Goal: Information Seeking & Learning: Find specific page/section

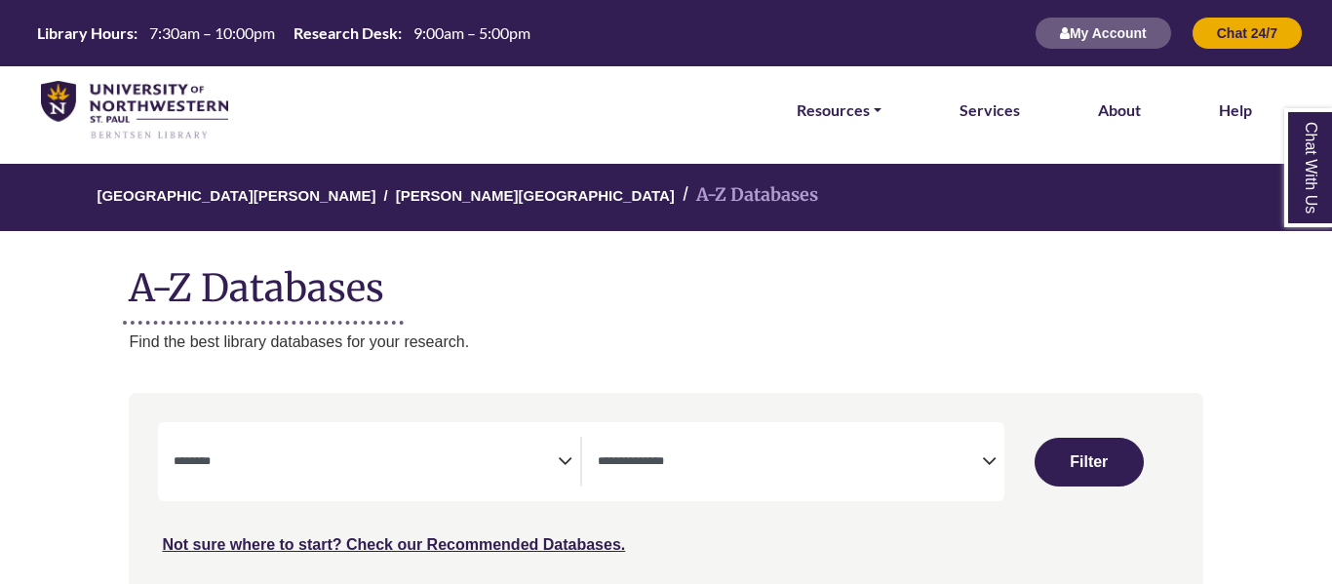
select select "Database Subject Filter"
select select "Database Types Filter"
click at [432, 452] on span "Search filters" at bounding box center [366, 459] width 384 height 17
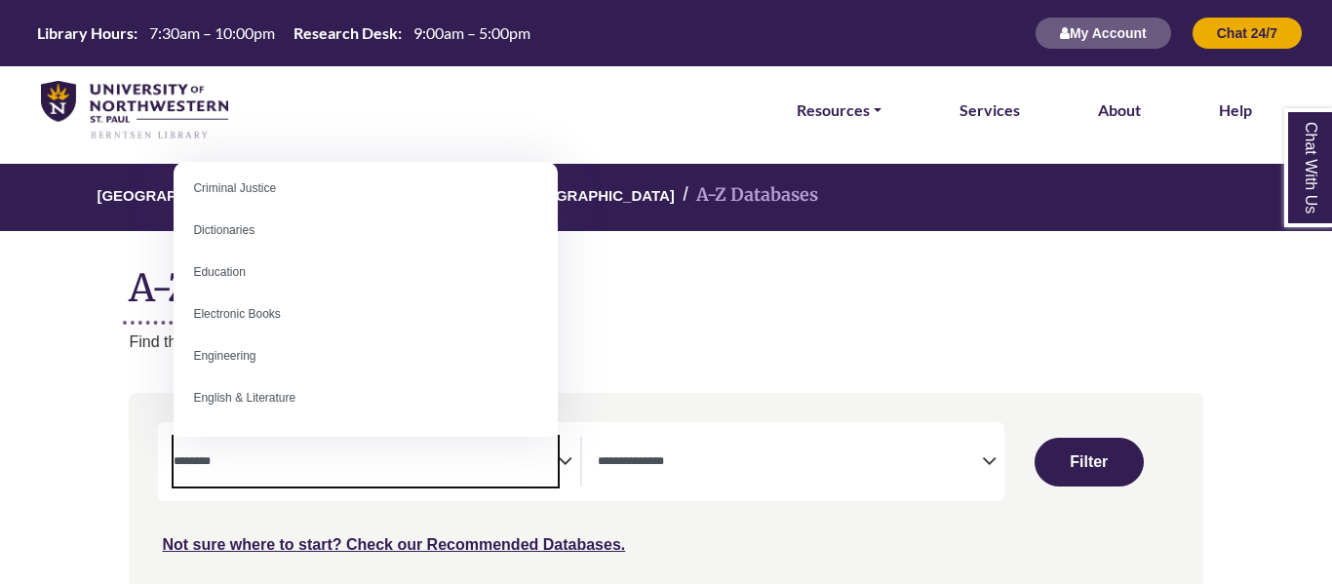
scroll to position [504, 0]
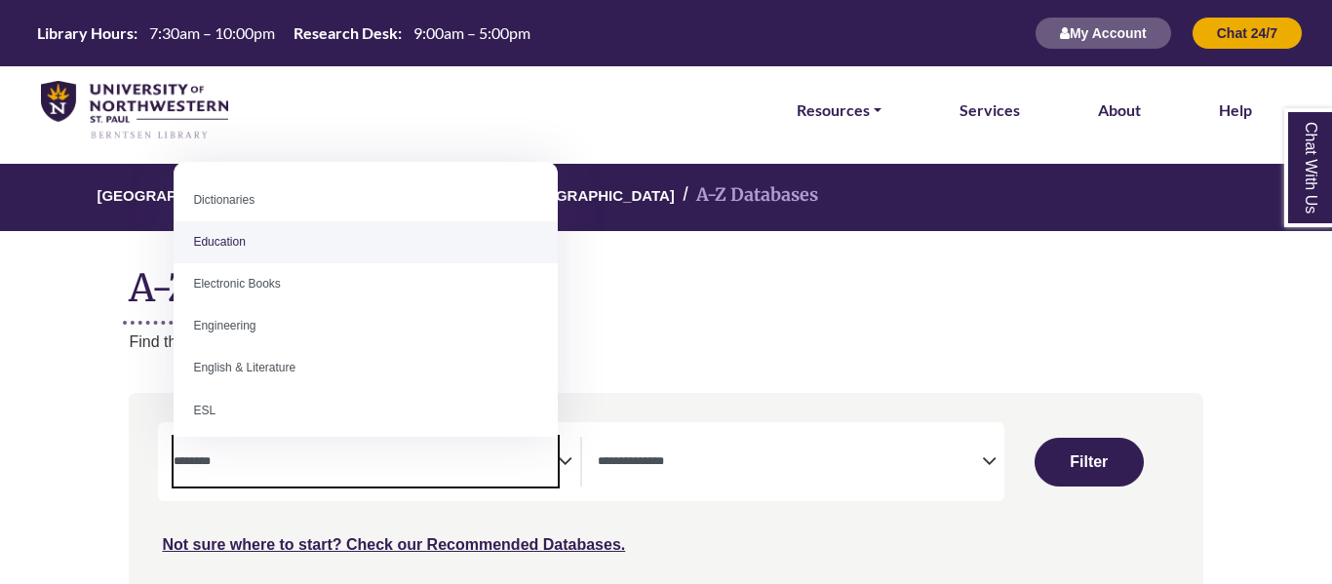
select select "*****"
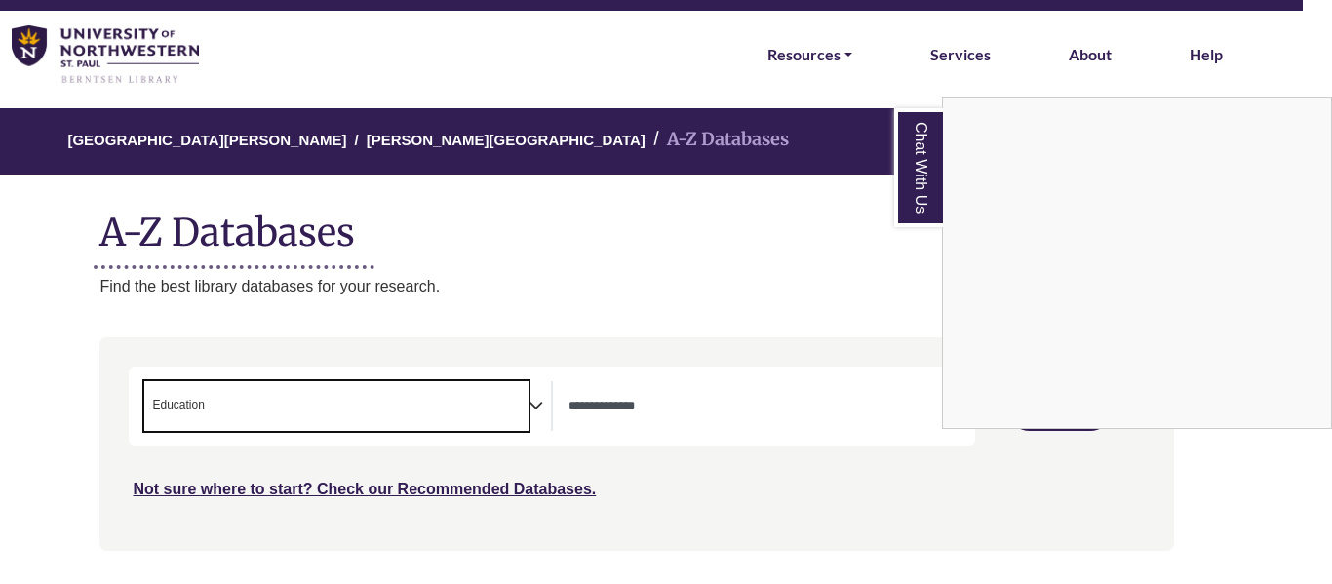
scroll to position [0, 29]
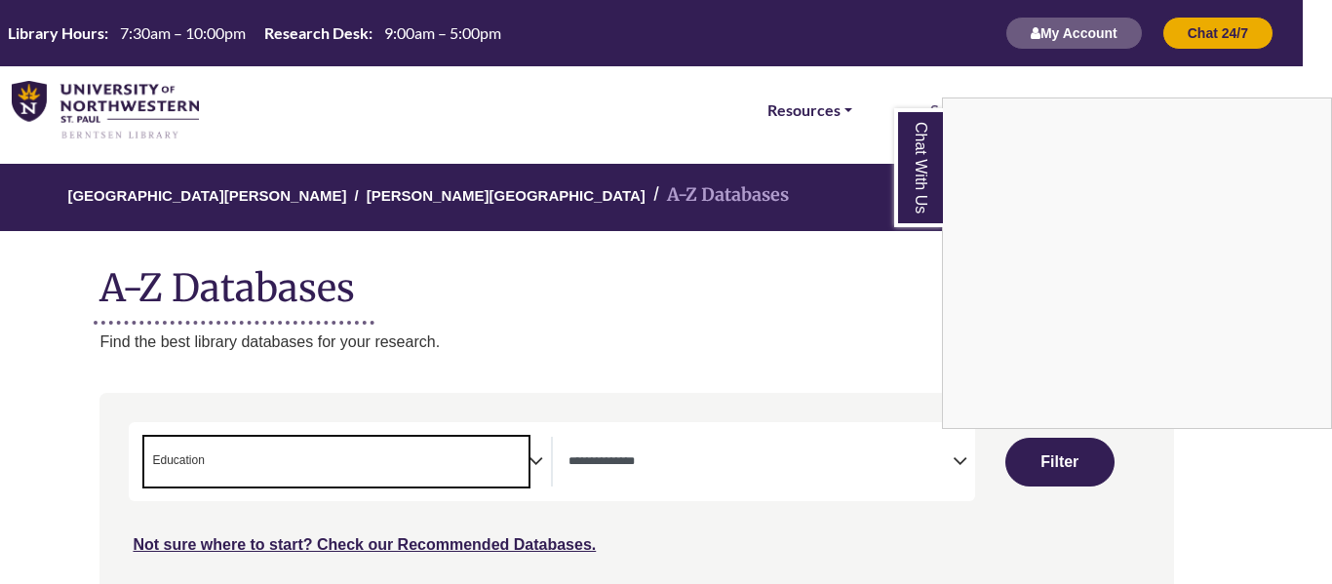
click at [918, 197] on link "Chat With Us" at bounding box center [918, 167] width 49 height 119
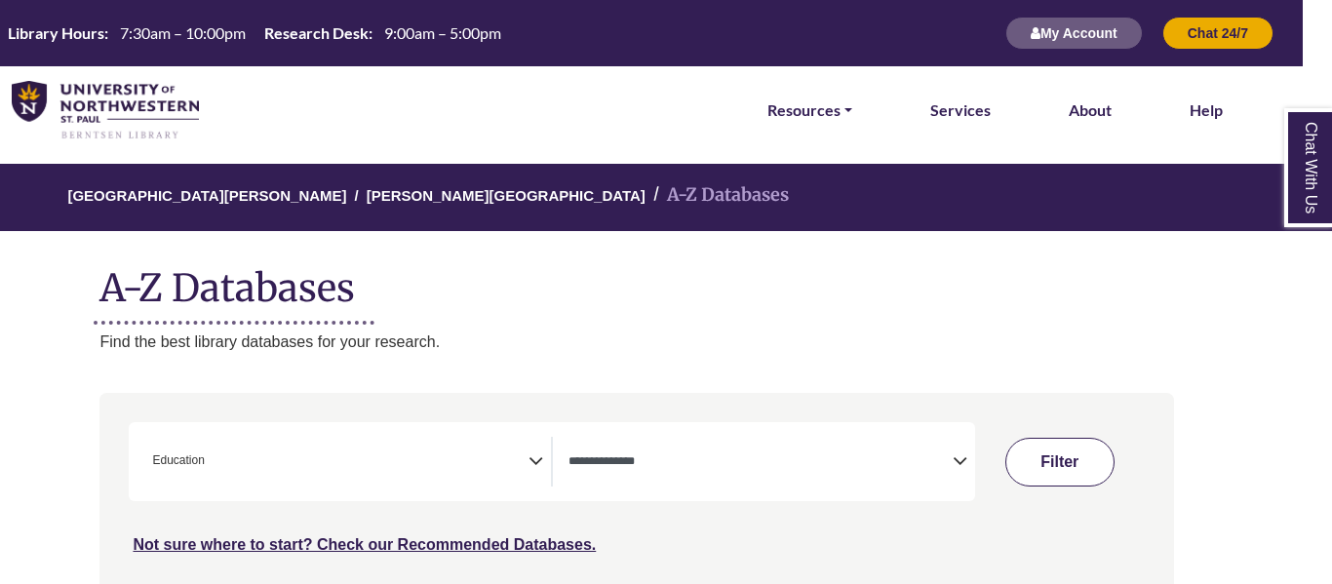
click at [1075, 454] on button "Filter" at bounding box center [1060, 462] width 109 height 49
select select "Database Types Filter"
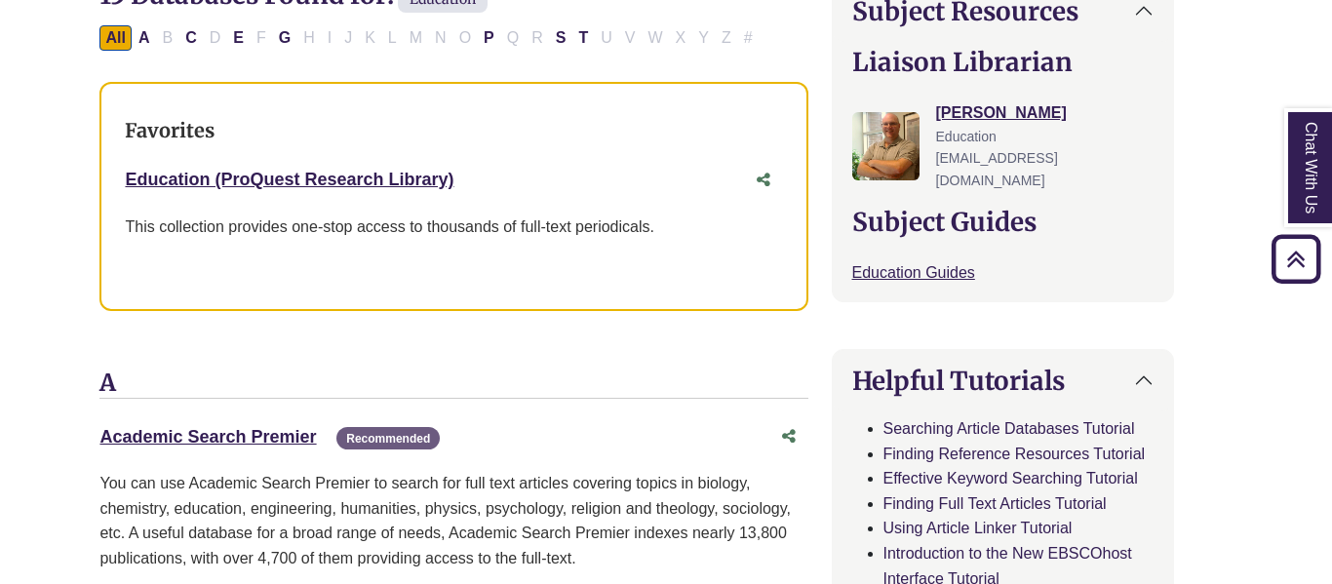
scroll to position [0, 29]
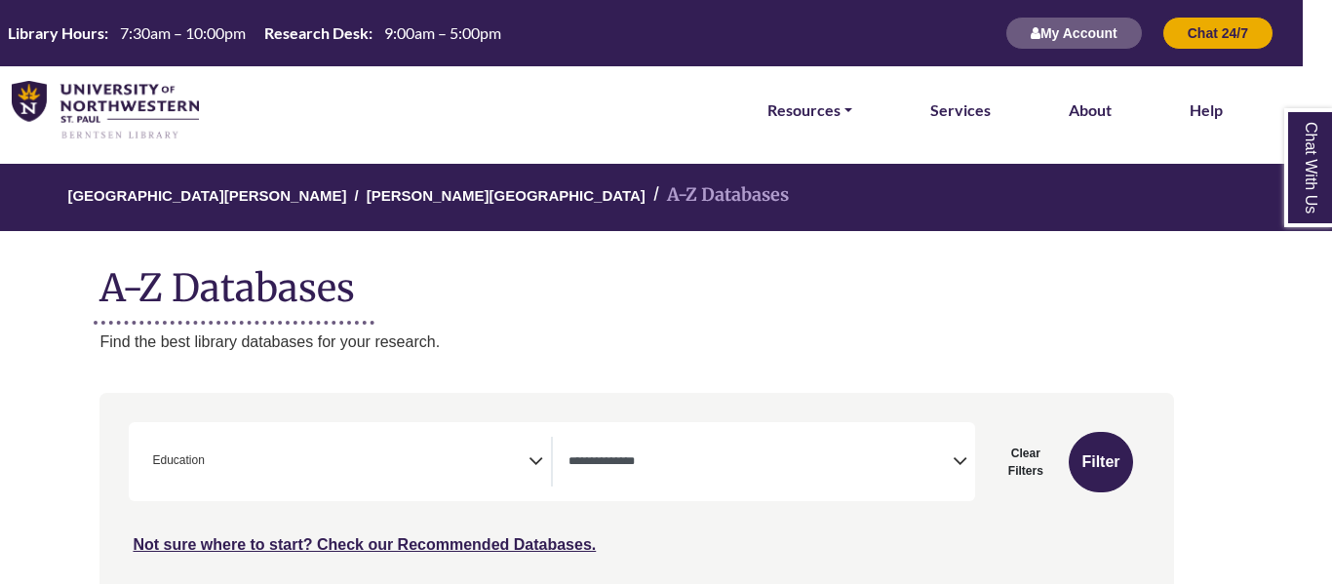
click at [168, 95] on img at bounding box center [105, 110] width 187 height 59
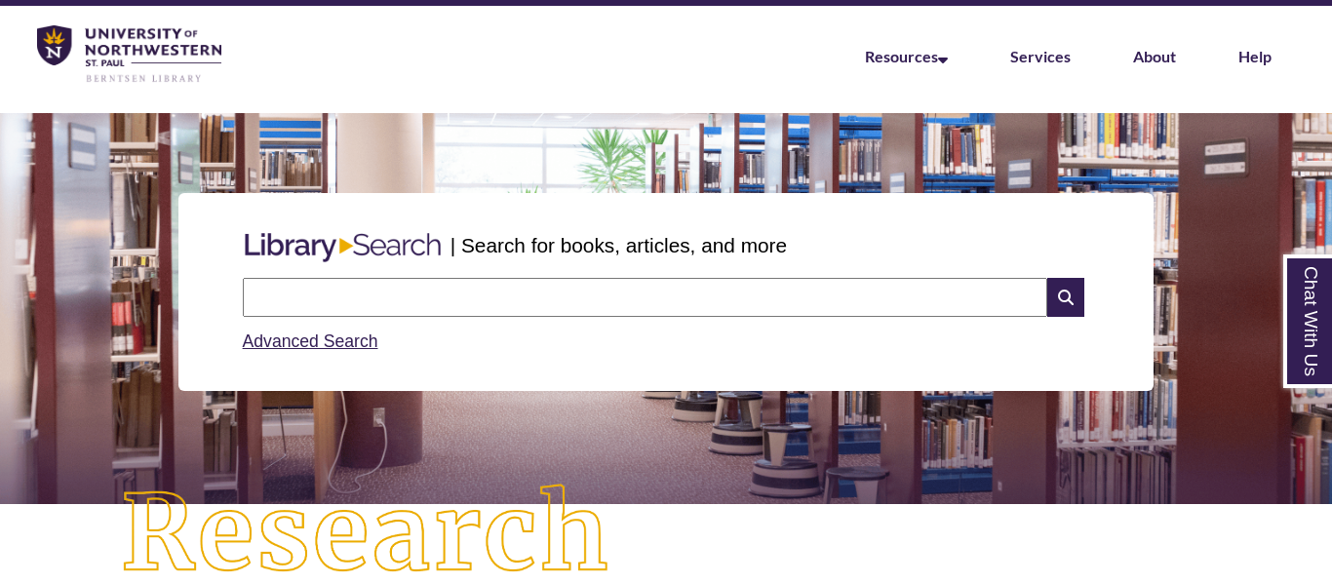
click at [383, 284] on input "text" at bounding box center [645, 297] width 805 height 39
type input "*"
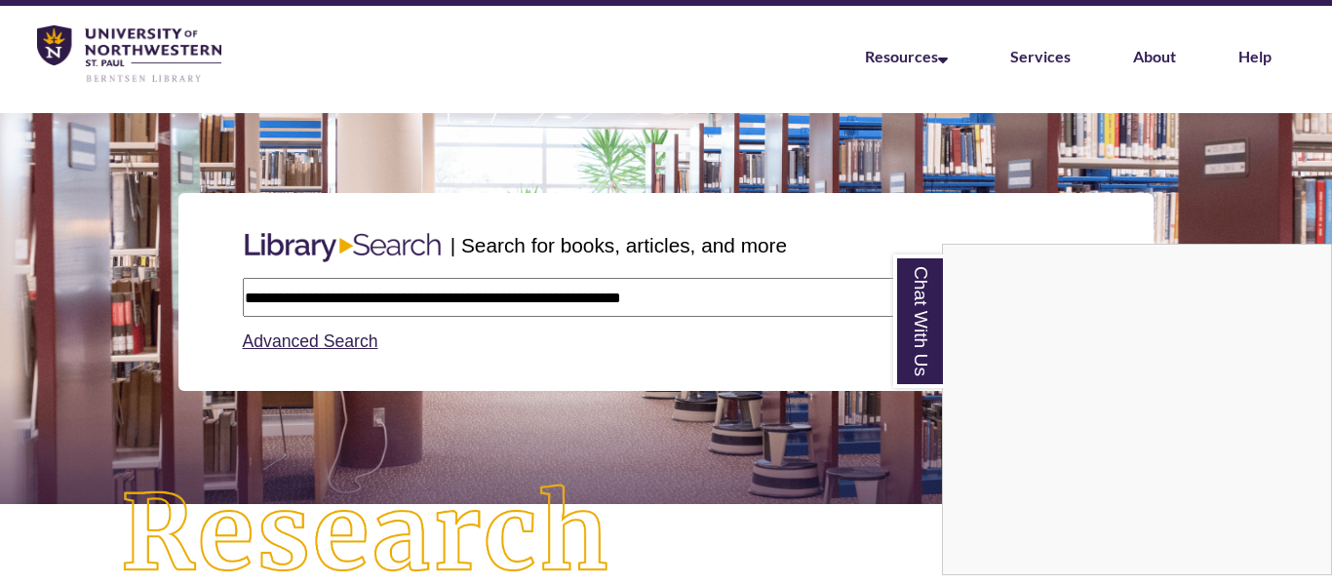
type input "**********"
click at [919, 342] on link "Chat With Us" at bounding box center [918, 322] width 50 height 134
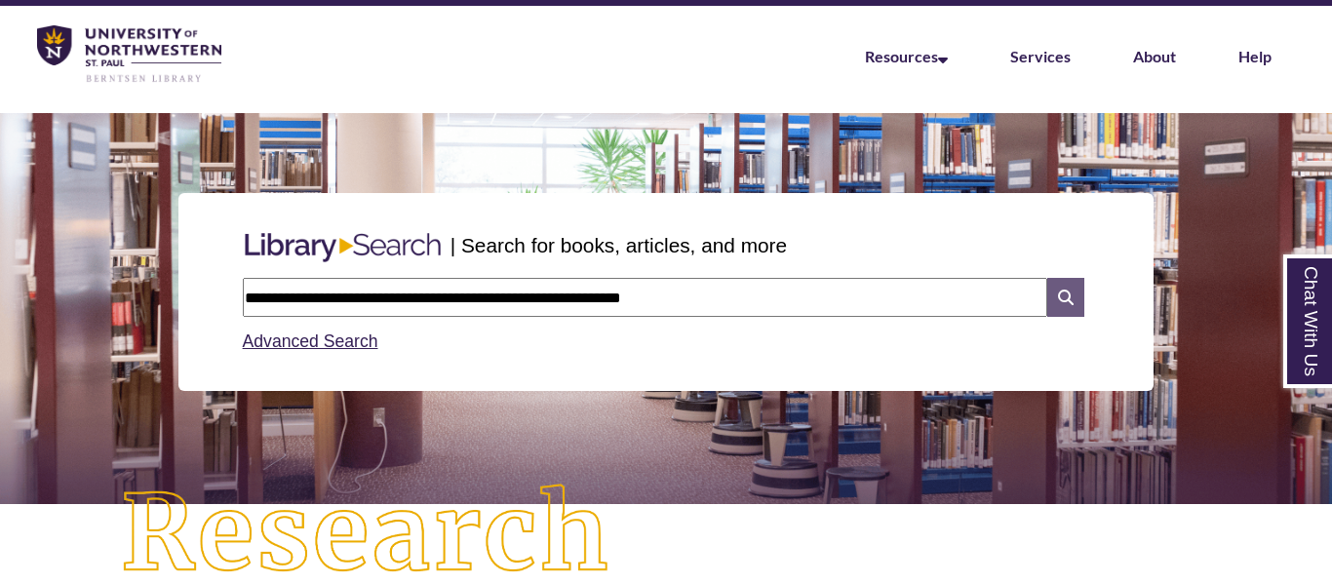
click at [1079, 301] on icon at bounding box center [1065, 297] width 37 height 39
